Goal: Book appointment/travel/reservation

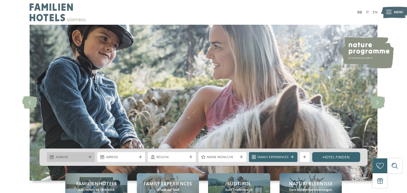
click at [90, 155] on div "Anreise" at bounding box center [71, 157] width 48 height 10
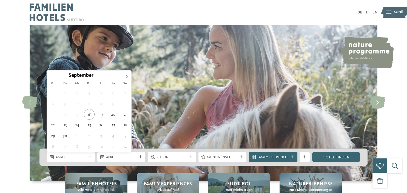
click at [129, 74] on span at bounding box center [126, 74] width 9 height 9
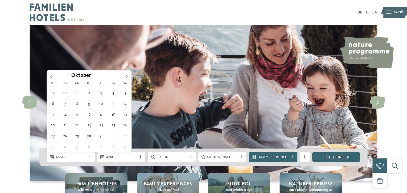
click at [129, 74] on span at bounding box center [126, 74] width 9 height 9
type div "01.11.2025"
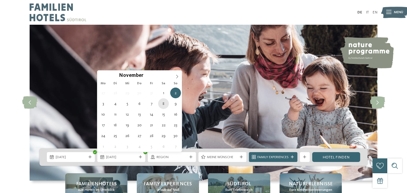
type div "08.11.2025"
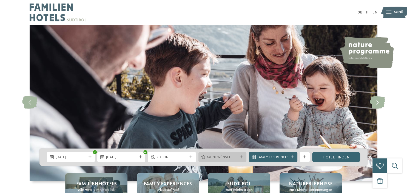
click at [241, 155] on div "Meine Wünsche" at bounding box center [222, 157] width 48 height 10
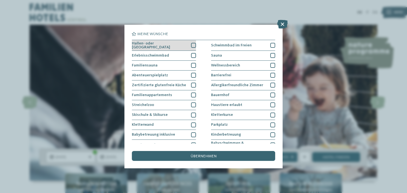
click at [191, 43] on div at bounding box center [193, 45] width 5 height 5
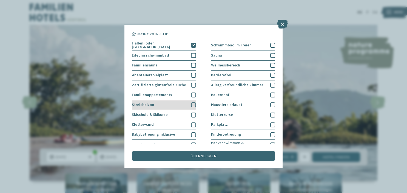
click at [193, 105] on div at bounding box center [193, 104] width 5 height 5
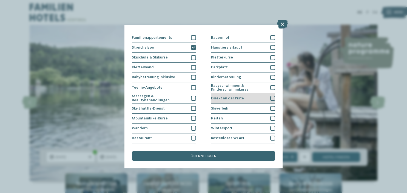
scroll to position [63, 0]
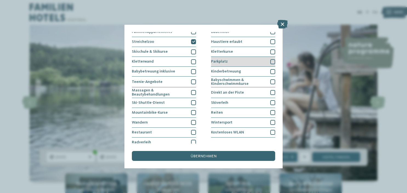
click at [272, 62] on div at bounding box center [272, 61] width 5 height 5
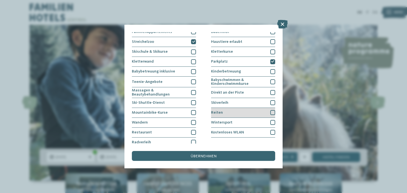
click at [271, 111] on div at bounding box center [272, 112] width 5 height 5
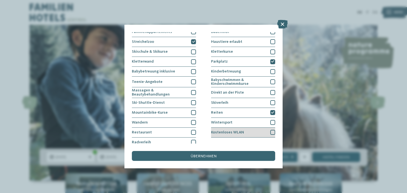
click at [271, 131] on div at bounding box center [272, 132] width 5 height 5
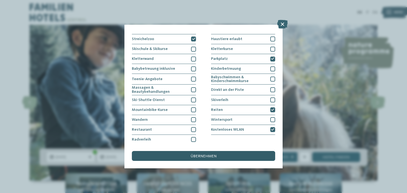
click at [222, 155] on div "übernehmen" at bounding box center [203, 156] width 143 height 10
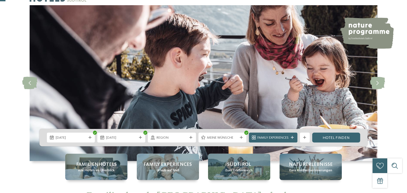
scroll to position [29, 0]
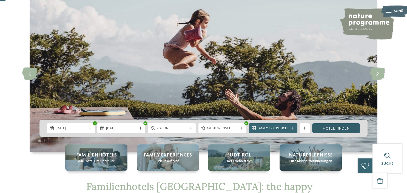
click at [339, 128] on link "Hotel finden" at bounding box center [336, 128] width 48 height 10
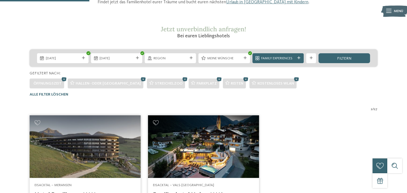
scroll to position [72, 0]
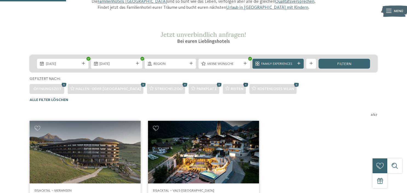
click at [242, 84] on icon at bounding box center [245, 84] width 7 height 7
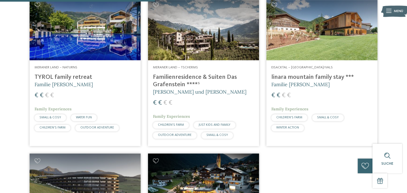
scroll to position [159, 0]
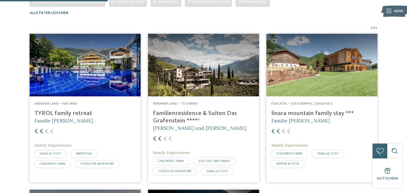
click at [178, 78] on img at bounding box center [203, 65] width 111 height 62
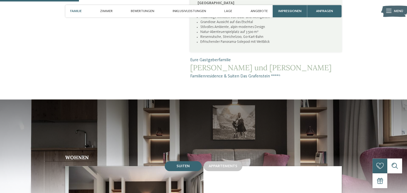
scroll to position [318, 0]
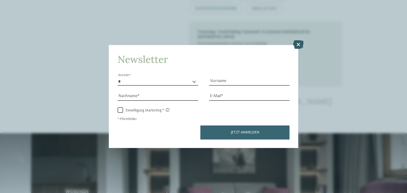
click at [297, 44] on icon at bounding box center [298, 44] width 11 height 9
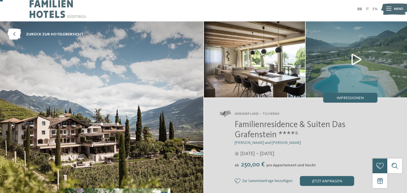
scroll to position [0, 0]
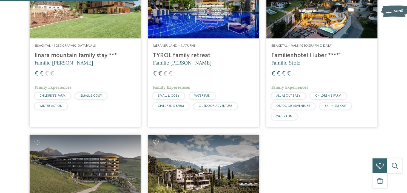
scroll to position [188, 0]
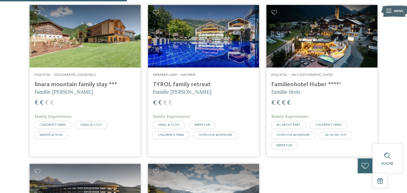
click at [86, 58] on img at bounding box center [85, 36] width 111 height 62
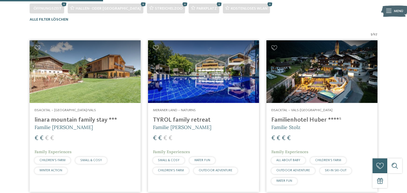
scroll to position [130, 0]
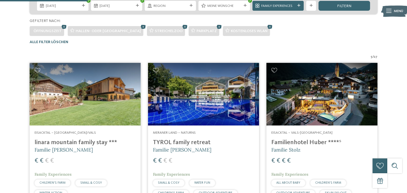
click at [81, 90] on img at bounding box center [85, 94] width 111 height 62
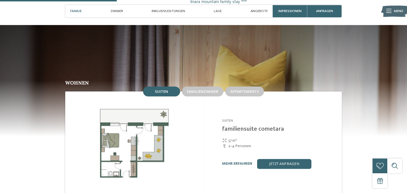
scroll to position [578, 0]
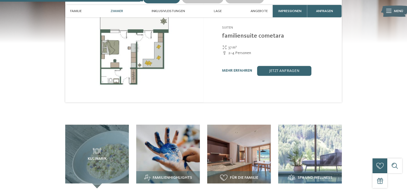
click at [156, 50] on img at bounding box center [134, 50] width 138 height 104
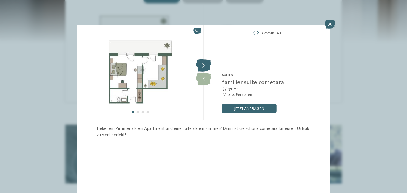
click at [204, 67] on icon at bounding box center [203, 65] width 15 height 12
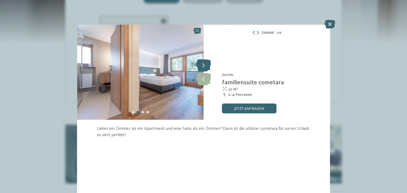
click at [205, 67] on icon at bounding box center [203, 65] width 15 height 12
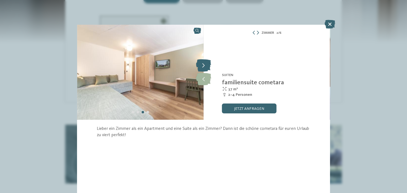
click at [205, 67] on icon at bounding box center [203, 65] width 15 height 12
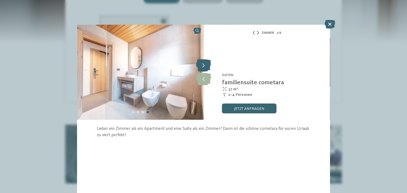
click at [205, 67] on icon at bounding box center [203, 65] width 15 height 12
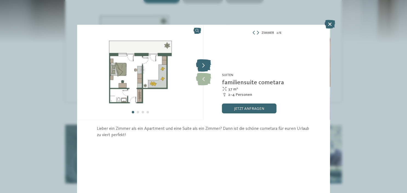
click at [205, 67] on icon at bounding box center [203, 65] width 15 height 12
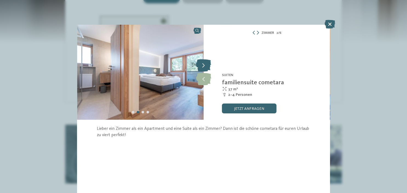
click at [200, 63] on icon at bounding box center [203, 65] width 15 height 12
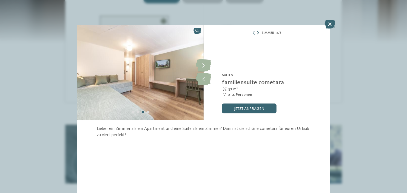
click at [258, 33] on icon at bounding box center [258, 33] width 2 height 4
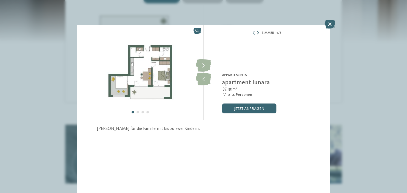
click at [258, 33] on icon at bounding box center [258, 33] width 2 height 4
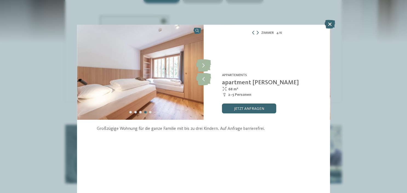
click at [331, 21] on icon at bounding box center [329, 24] width 11 height 9
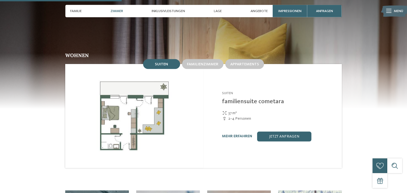
scroll to position [492, 0]
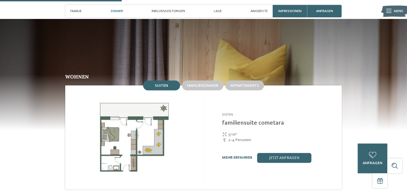
click at [234, 155] on link "mehr erfahren" at bounding box center [237, 157] width 30 height 4
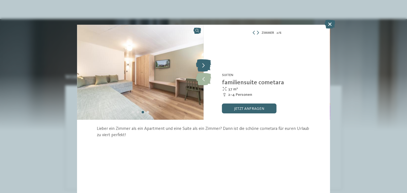
click at [203, 66] on icon at bounding box center [203, 65] width 15 height 12
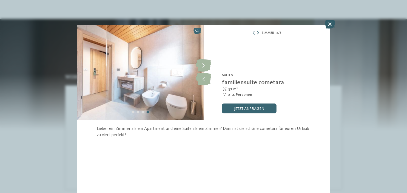
click at [331, 25] on icon at bounding box center [329, 24] width 11 height 9
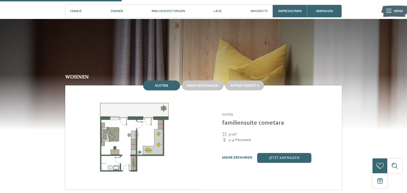
click at [179, 10] on span "Inklusivleistungen" at bounding box center [167, 11] width 33 height 4
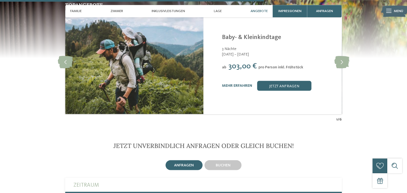
scroll to position [1016, 0]
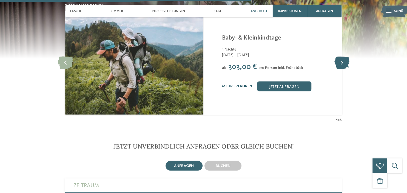
click at [346, 62] on icon at bounding box center [341, 62] width 15 height 12
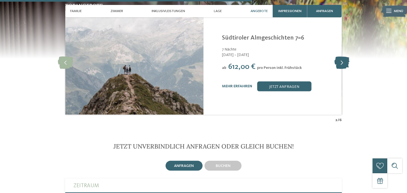
click at [344, 61] on icon at bounding box center [341, 62] width 15 height 12
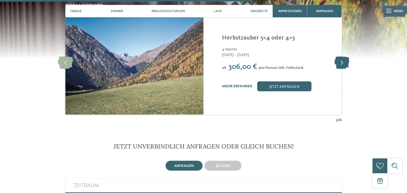
click at [344, 61] on icon at bounding box center [341, 62] width 15 height 12
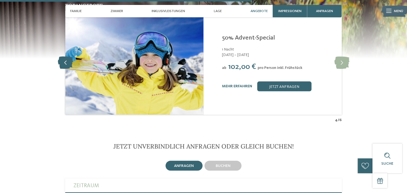
click at [64, 58] on icon at bounding box center [65, 62] width 15 height 12
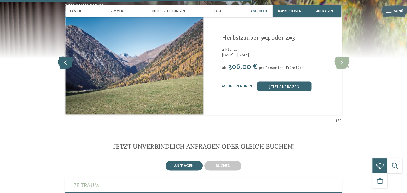
click at [67, 62] on icon at bounding box center [65, 62] width 15 height 12
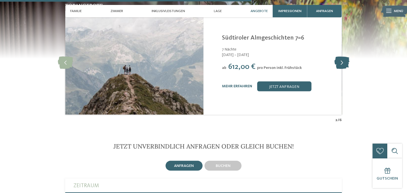
click at [344, 60] on icon at bounding box center [341, 62] width 15 height 12
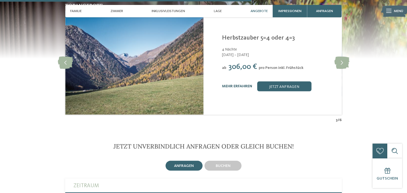
click at [246, 84] on link "mehr erfahren" at bounding box center [237, 86] width 30 height 4
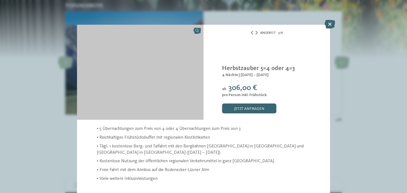
click at [246, 82] on div "Angebot 3 / 6 3" at bounding box center [203, 96] width 407 height 193
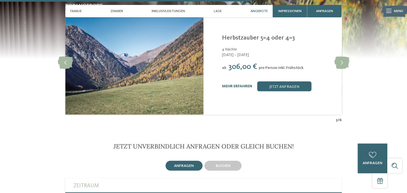
click at [245, 84] on link "mehr erfahren" at bounding box center [237, 86] width 30 height 4
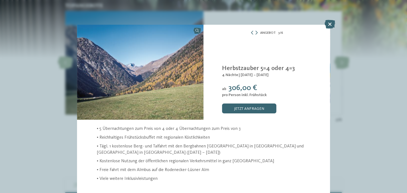
scroll to position [1, 0]
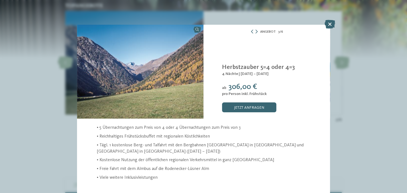
click at [259, 30] on div "Angebot 3 / 6" at bounding box center [267, 31] width 126 height 6
click at [256, 31] on icon at bounding box center [256, 32] width 2 height 4
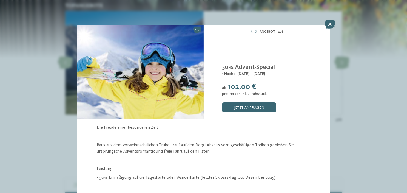
click at [252, 31] on icon at bounding box center [252, 32] width 4 height 4
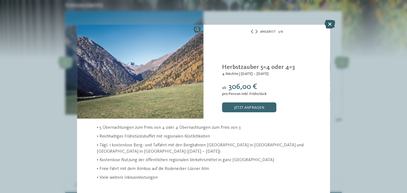
click at [329, 24] on icon at bounding box center [329, 24] width 11 height 9
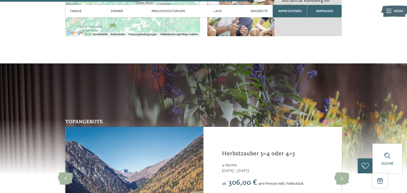
scroll to position [1016, 0]
